Goal: Task Accomplishment & Management: Manage account settings

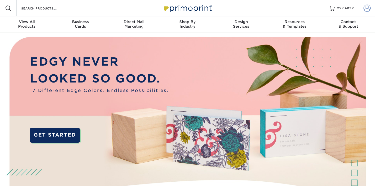
type input "[EMAIL_ADDRESS][DOMAIN_NAME]"
click at [367, 12] on span at bounding box center [367, 8] width 7 height 7
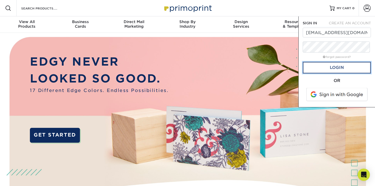
click at [329, 73] on link "Login" at bounding box center [337, 68] width 68 height 12
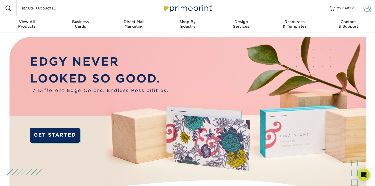
click at [364, 10] on span at bounding box center [367, 8] width 7 height 7
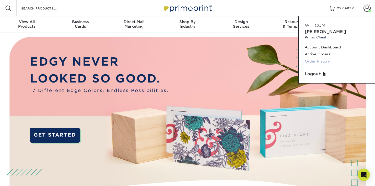
click at [323, 64] on link "Order History" at bounding box center [337, 61] width 64 height 7
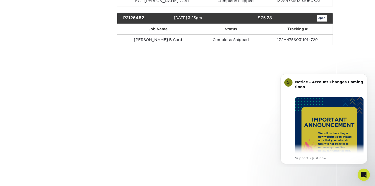
scroll to position [3453, 0]
